Goal: Information Seeking & Learning: Learn about a topic

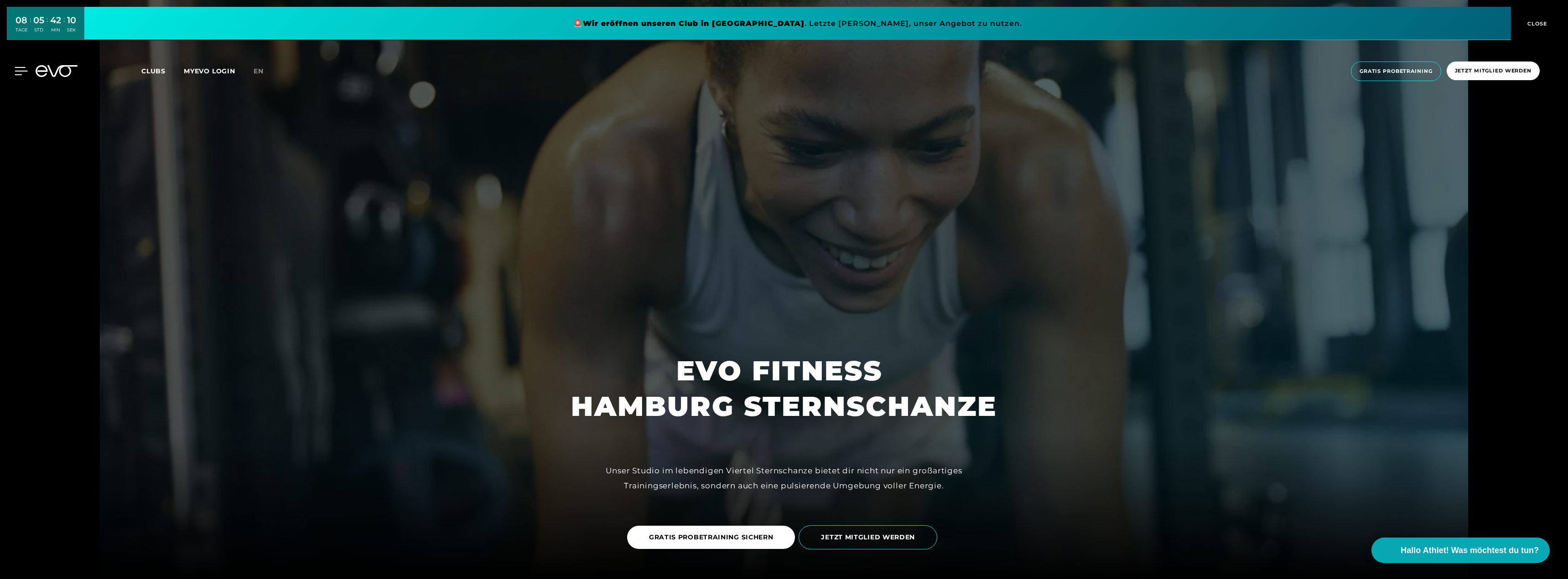
click at [19, 69] on icon at bounding box center [21, 71] width 13 height 8
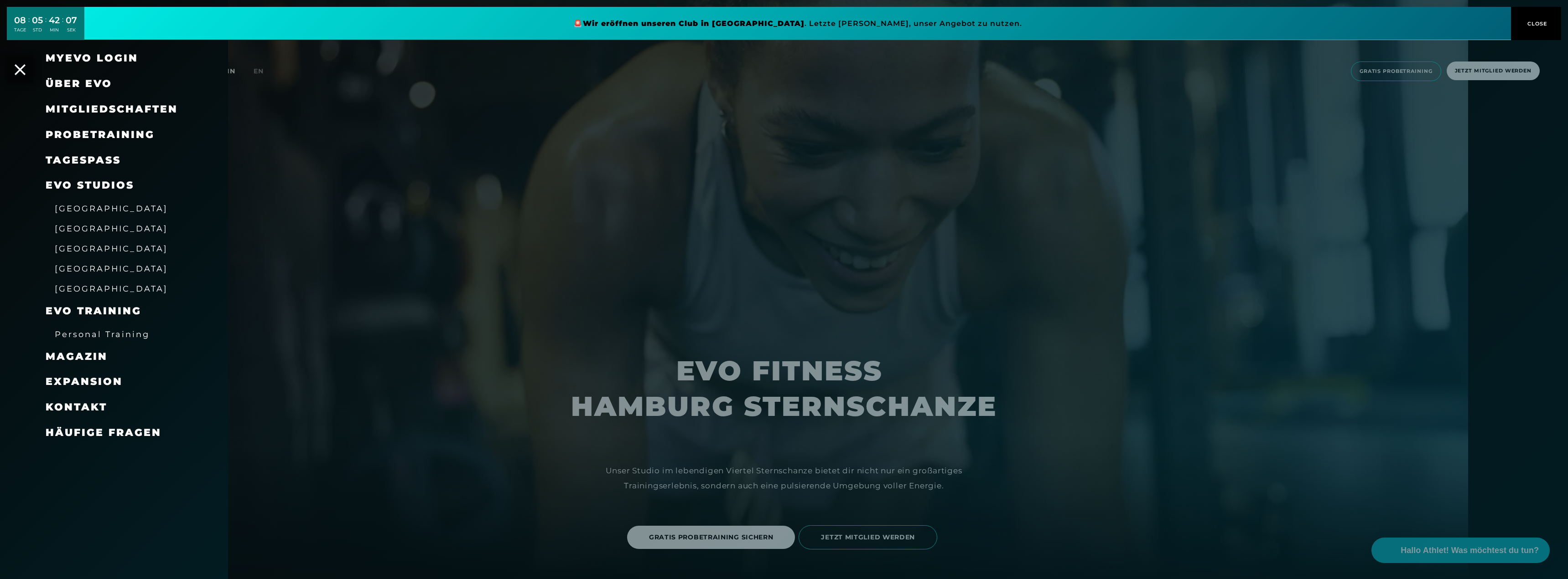
click at [145, 109] on span "Mitgliedschaften" at bounding box center [111, 109] width 132 height 12
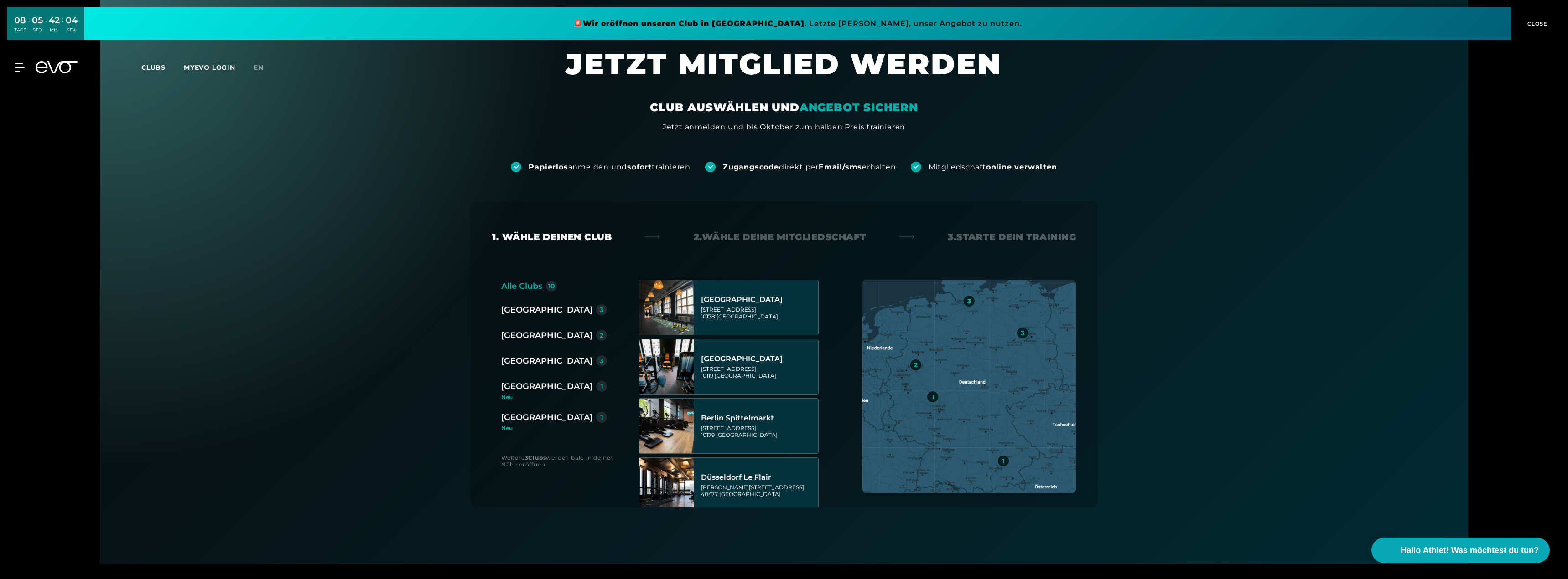
click at [529, 357] on div "[GEOGRAPHIC_DATA]" at bounding box center [547, 361] width 91 height 13
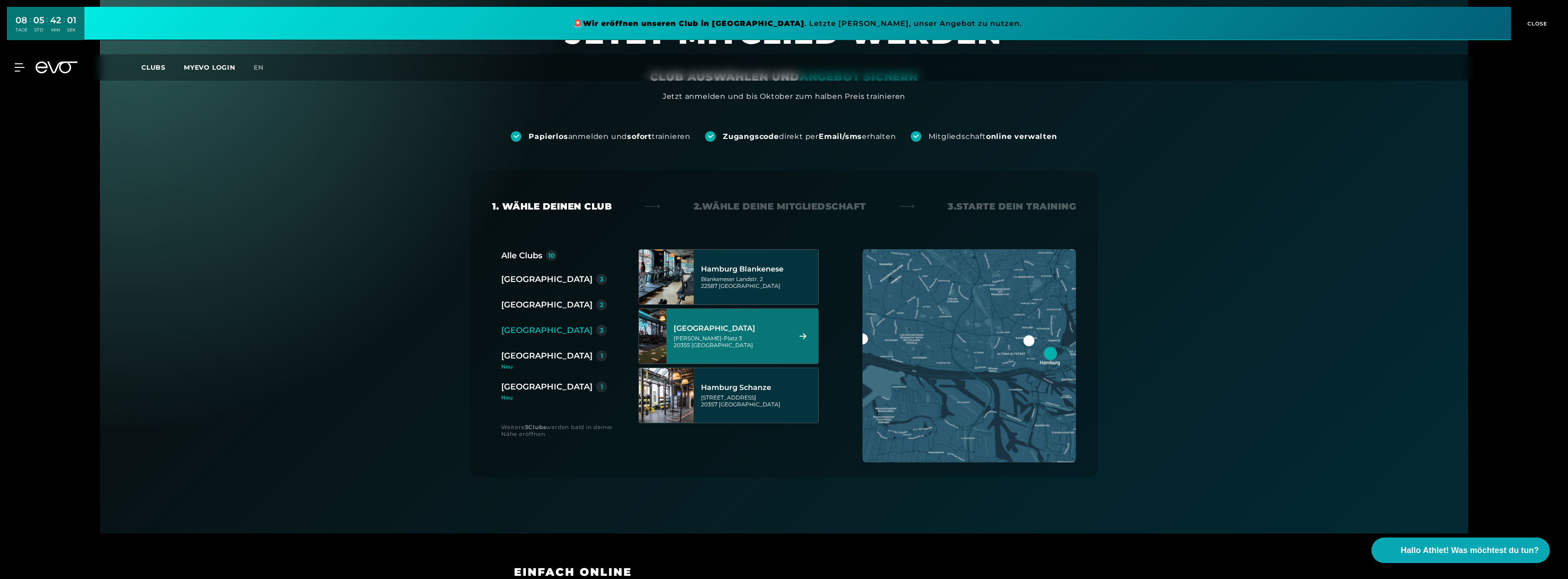
scroll to position [46, 0]
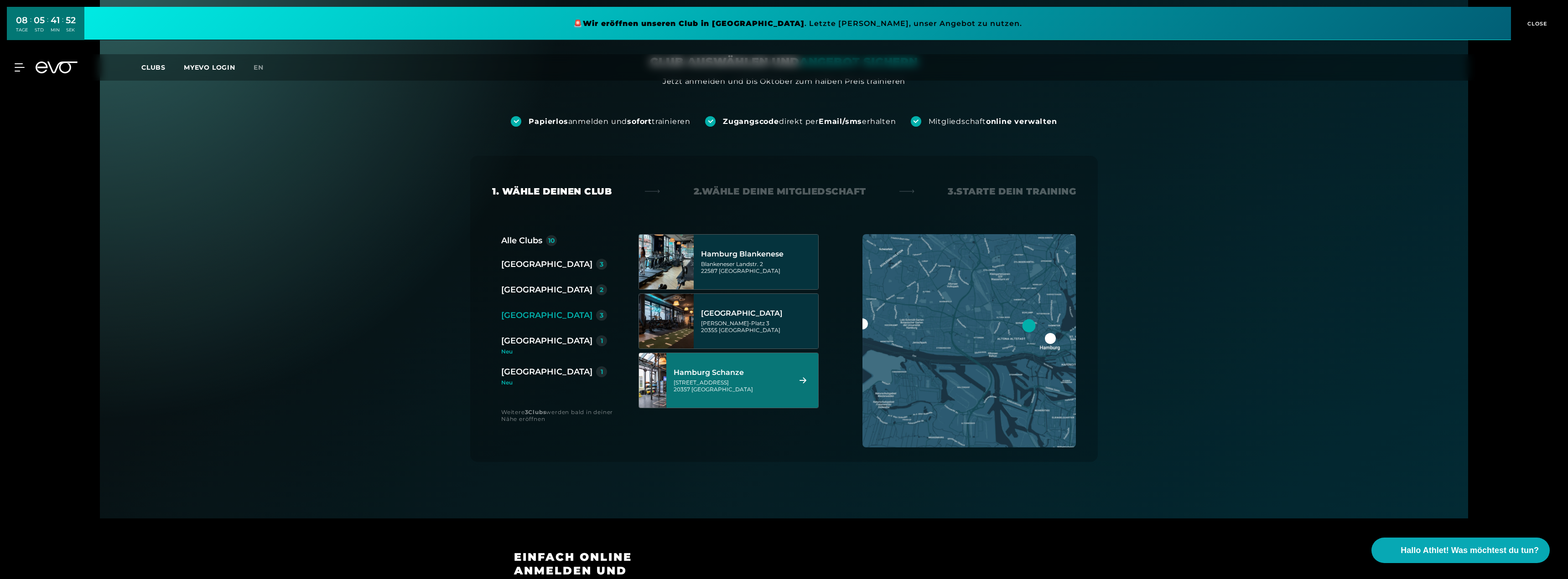
click at [780, 370] on div "Hamburg Schanze" at bounding box center [731, 372] width 114 height 9
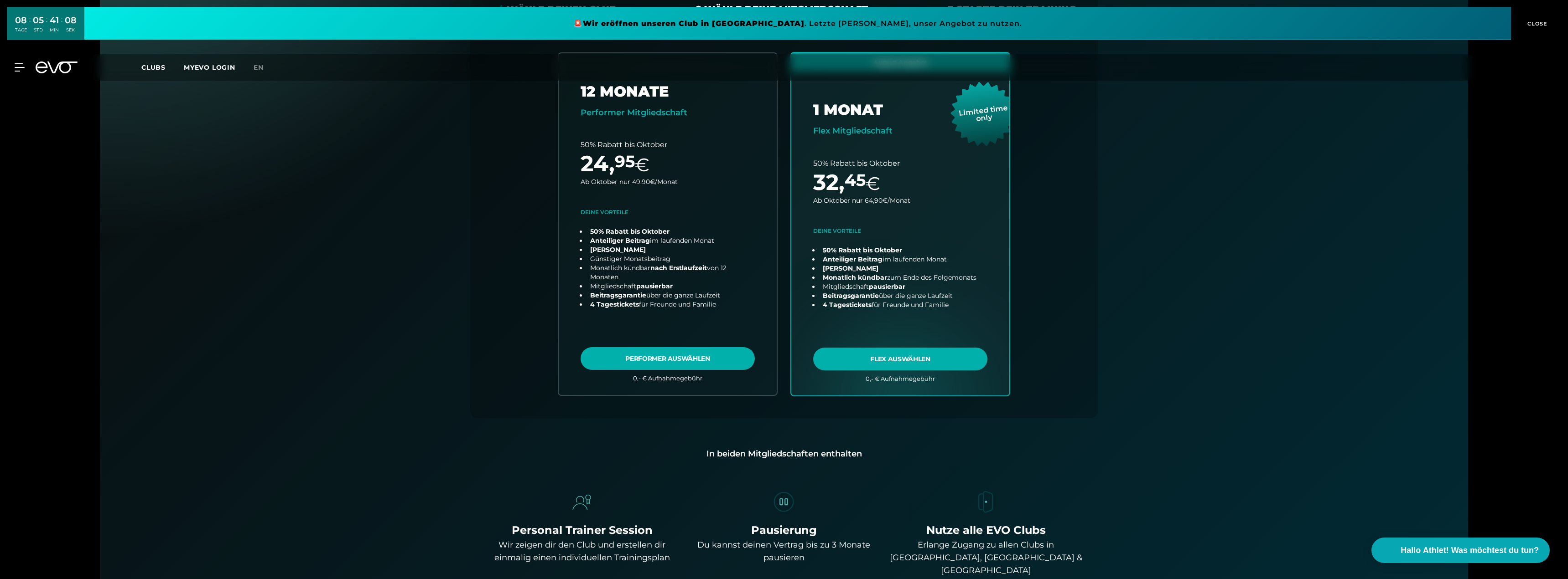
scroll to position [0, 0]
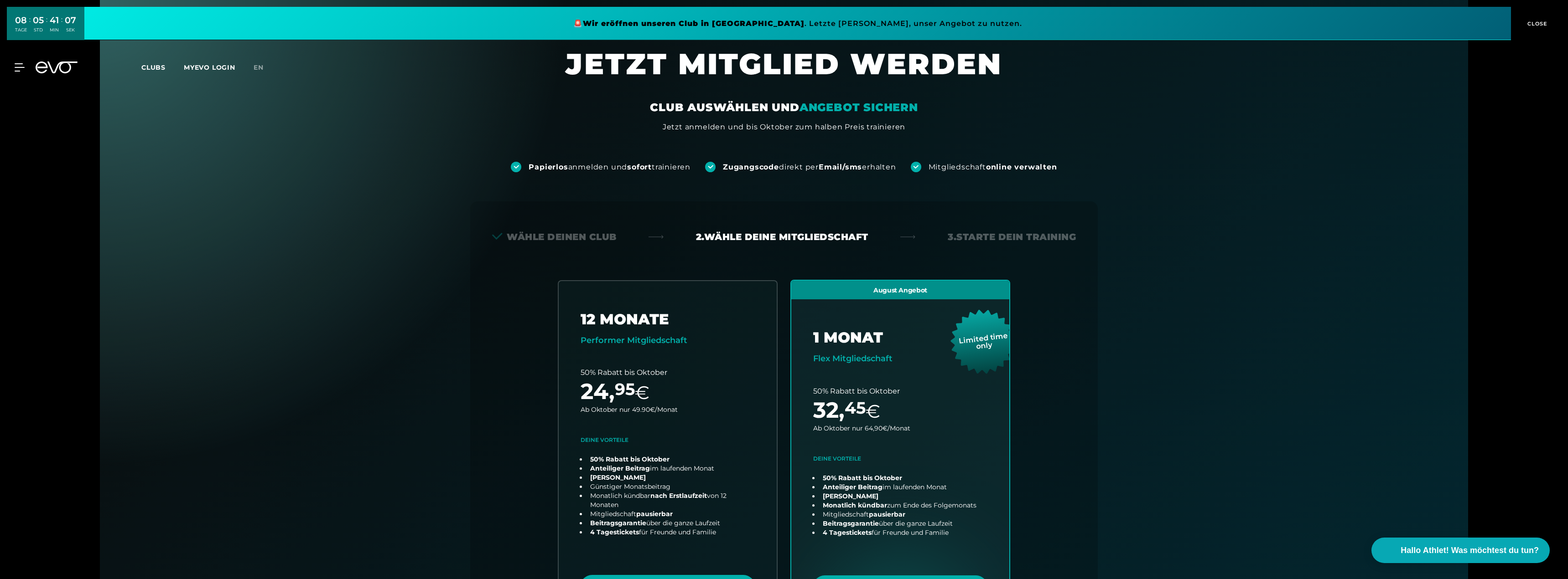
click at [19, 74] on div "MyEVO Login Über EVO Mitgliedschaften Probetraining TAGESPASS EVO Studios [GEOG…" at bounding box center [784, 67] width 1564 height 26
click at [17, 73] on div "MyEVO Login Über EVO Mitgliedschaften Probetraining TAGESPASS EVO Studios [GEOG…" at bounding box center [784, 67] width 1564 height 26
click at [17, 68] on icon at bounding box center [21, 67] width 13 height 8
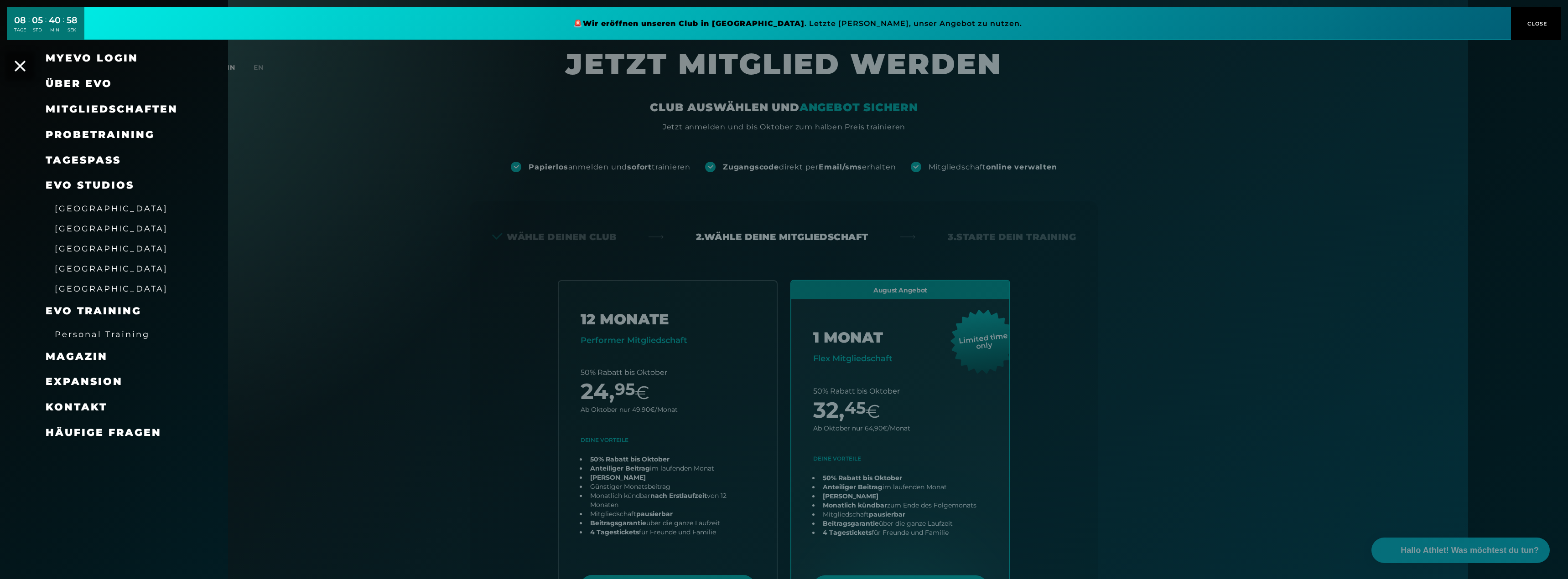
click at [71, 86] on span "Über EVO" at bounding box center [79, 83] width 66 height 12
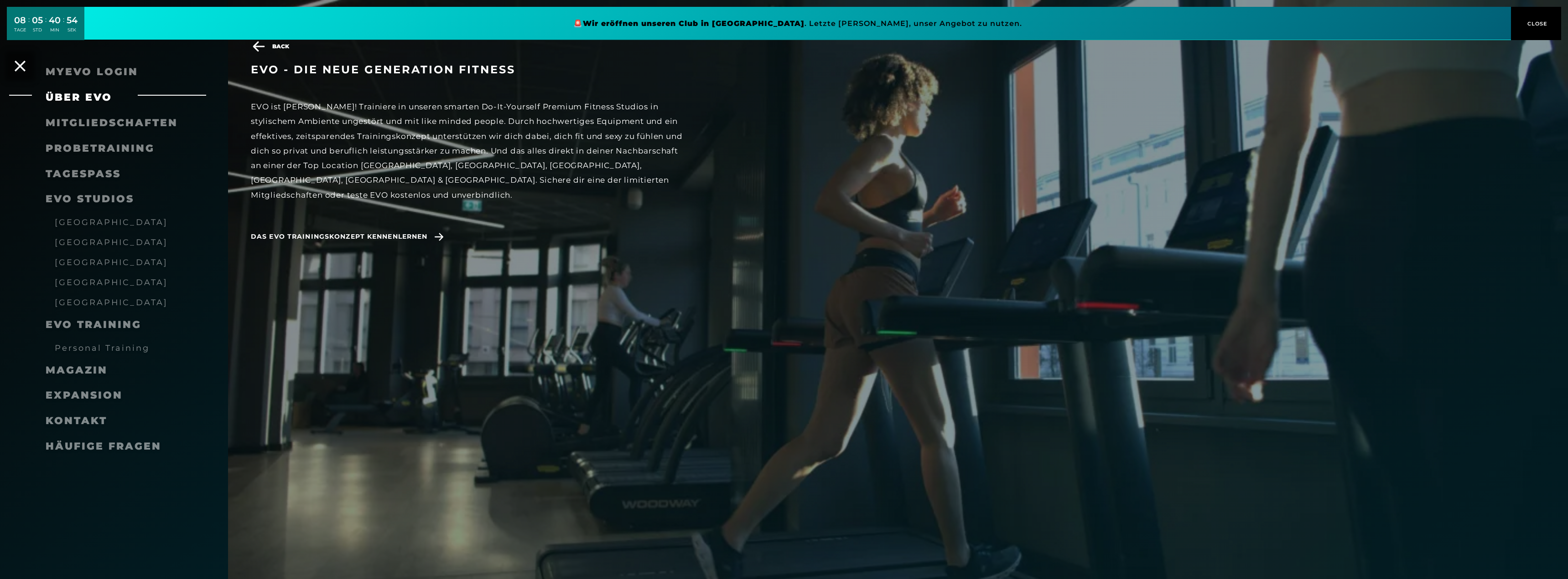
scroll to position [364, 0]
click at [19, 66] on icon at bounding box center [19, 66] width 12 height 12
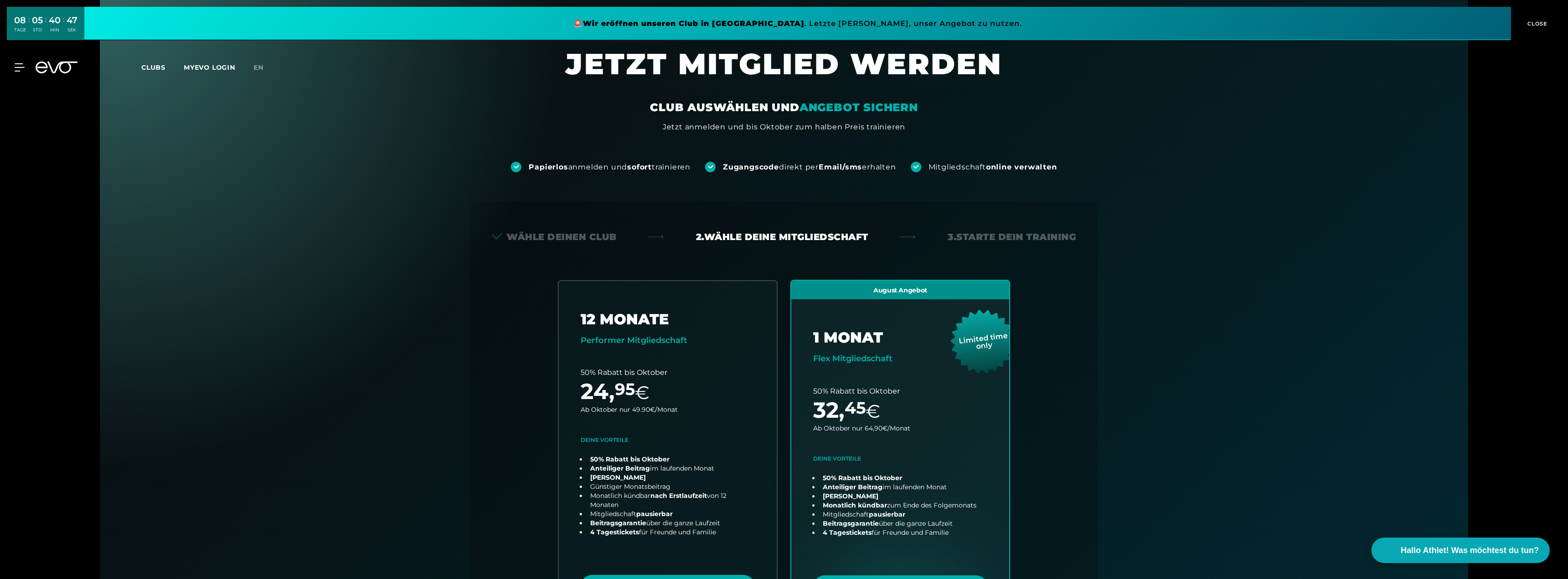
click at [1535, 19] on button "CLOSE" at bounding box center [1536, 23] width 50 height 33
